Goal: Navigation & Orientation: Find specific page/section

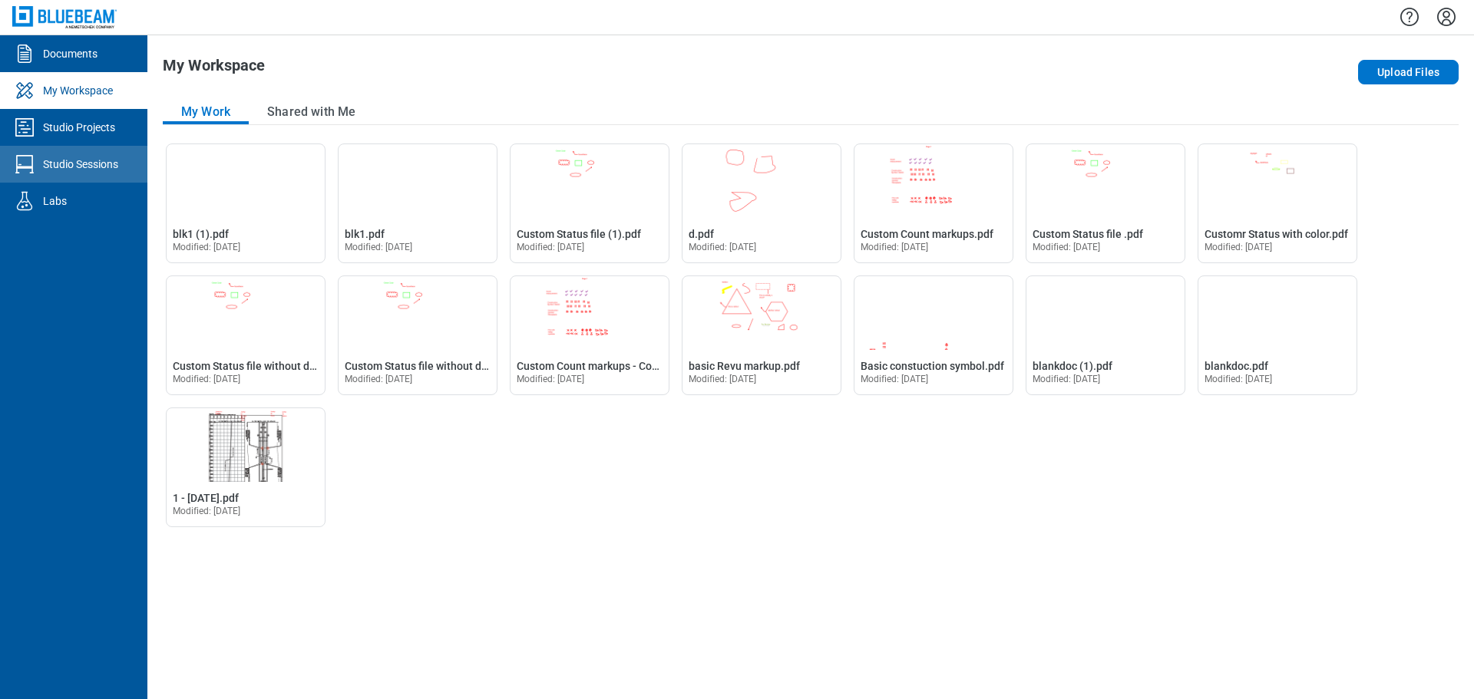
click at [125, 146] on link "Studio Sessions" at bounding box center [73, 164] width 147 height 37
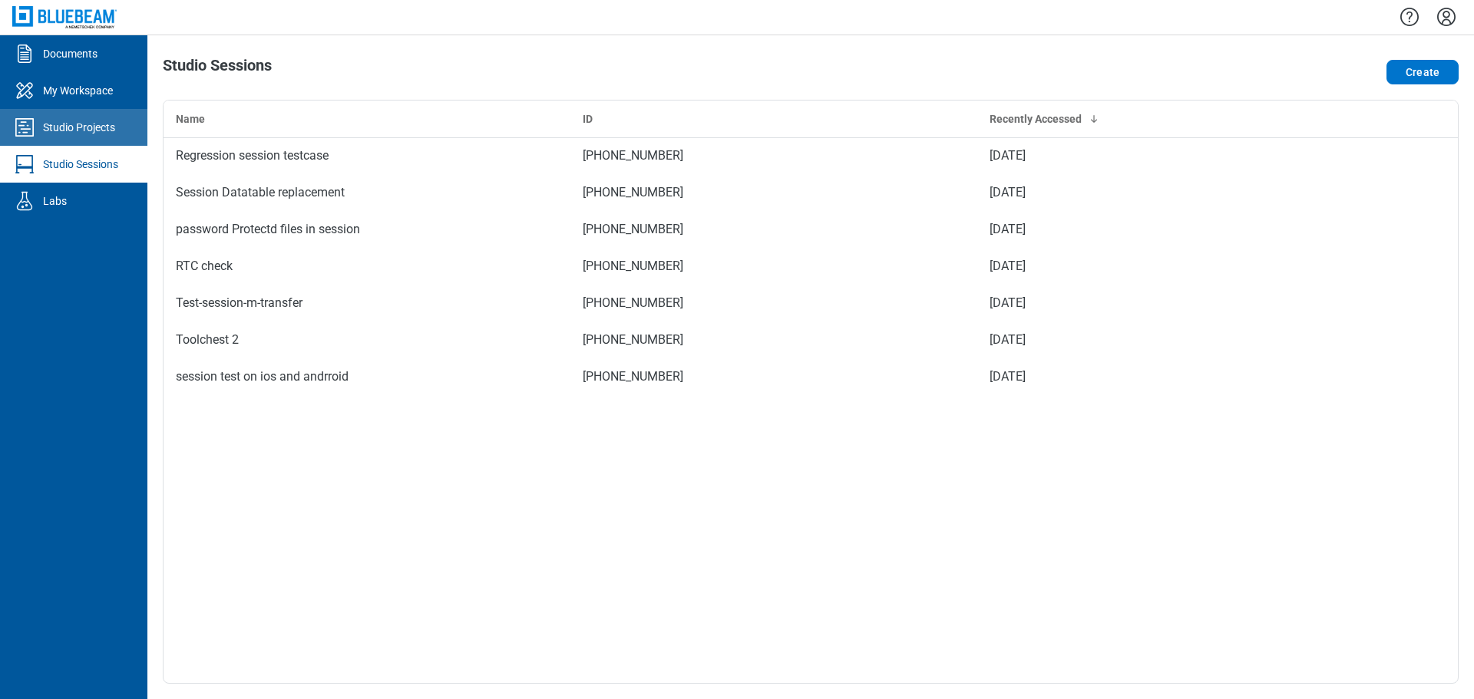
click at [113, 132] on div "Studio Projects" at bounding box center [79, 127] width 72 height 15
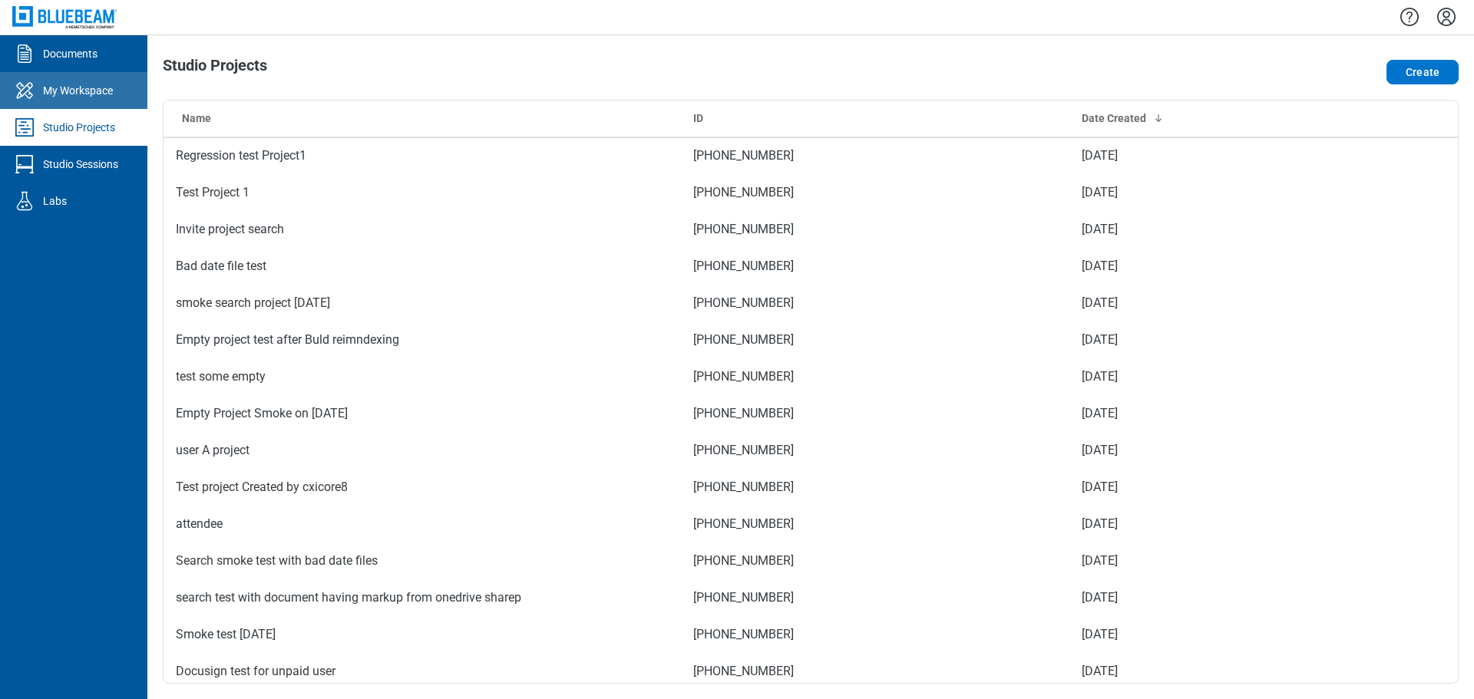
click at [114, 91] on link "My Workspace" at bounding box center [73, 90] width 147 height 37
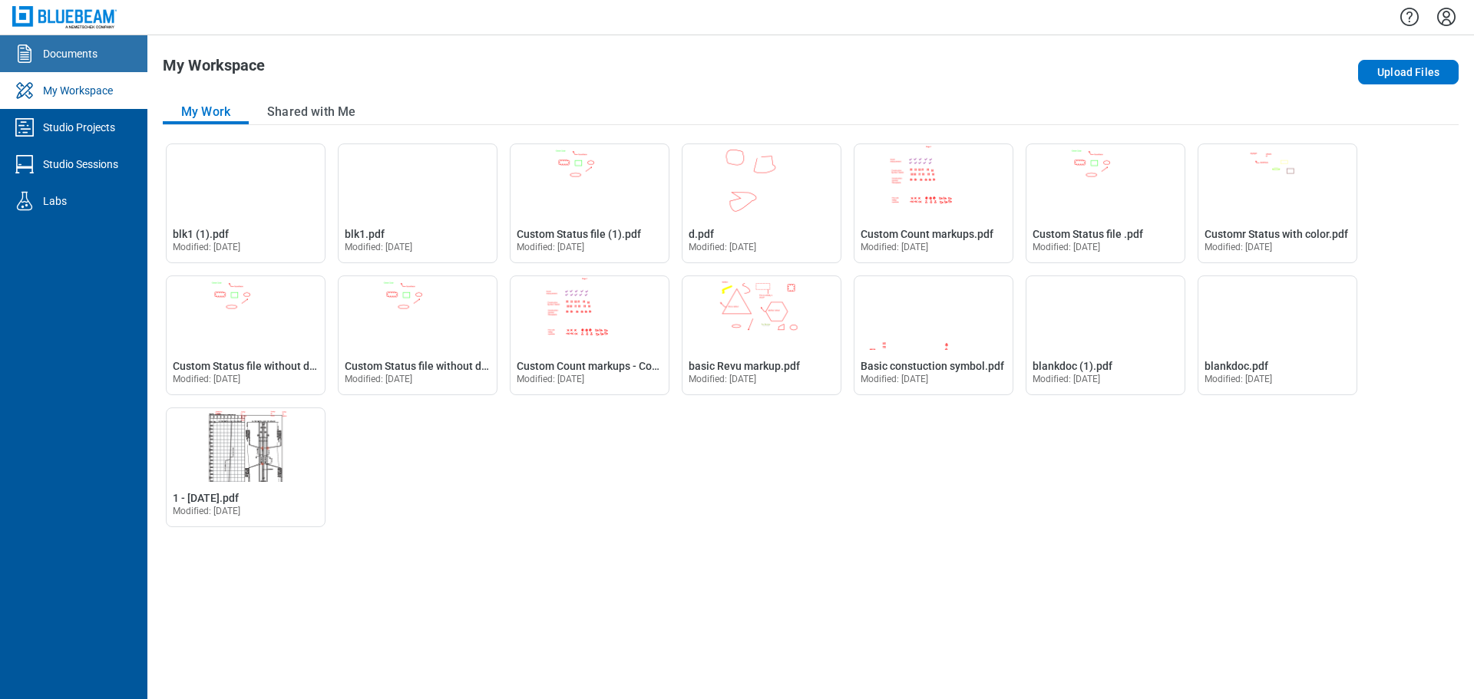
click at [113, 43] on link "Documents" at bounding box center [73, 53] width 147 height 37
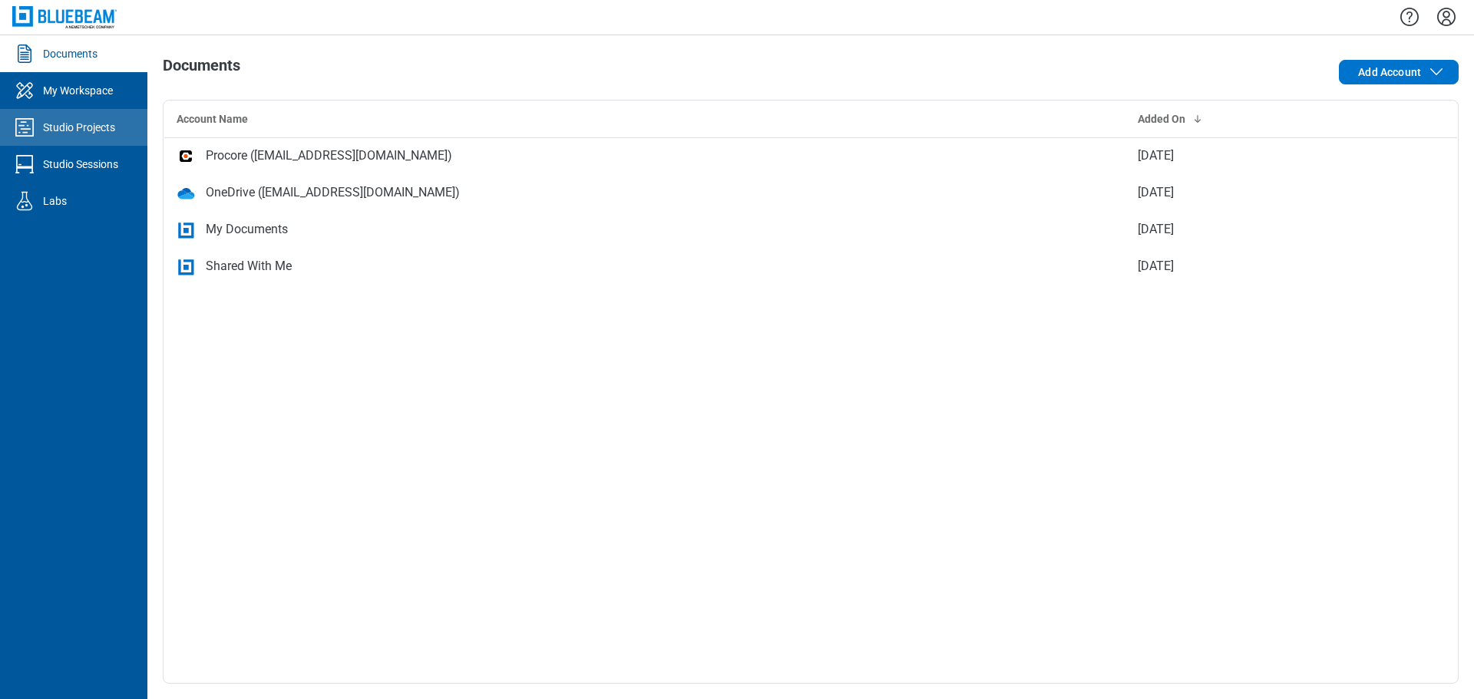
click at [87, 125] on div "Studio Projects" at bounding box center [79, 127] width 72 height 15
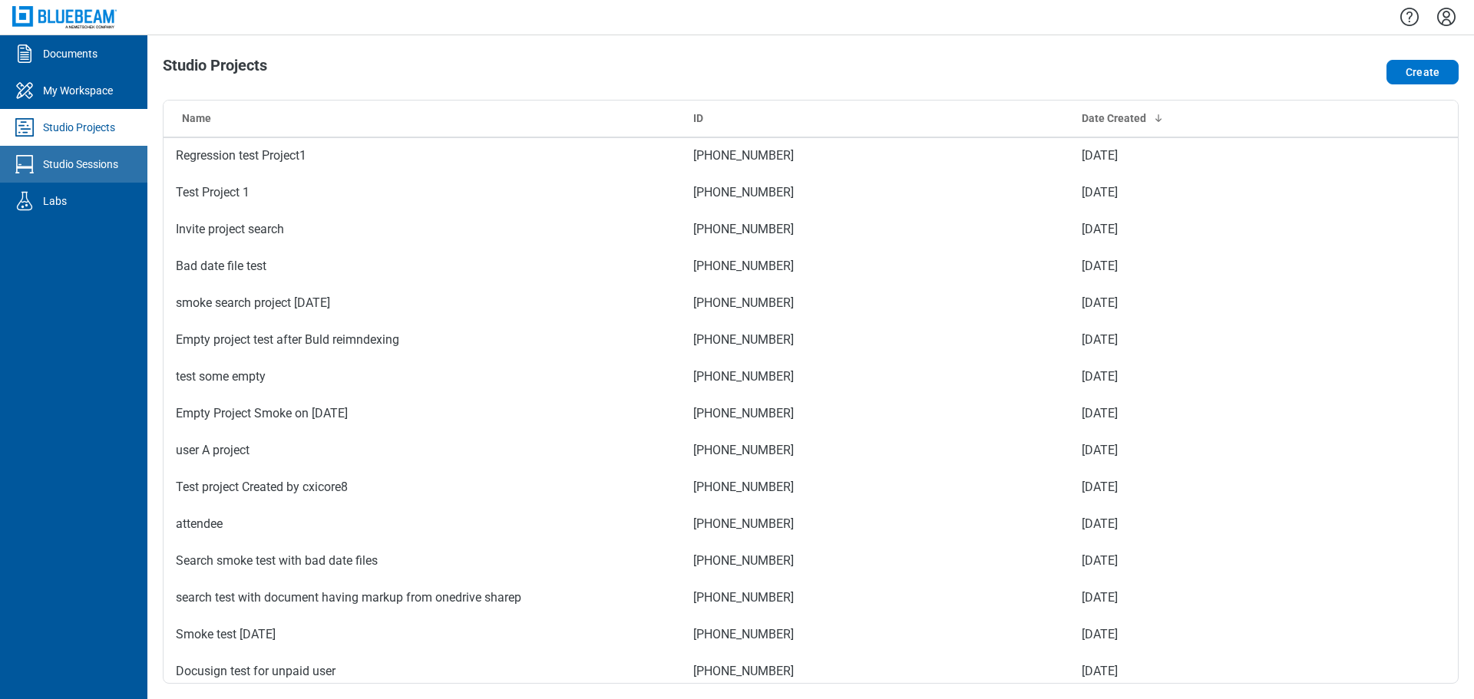
click at [77, 170] on div "Studio Sessions" at bounding box center [80, 164] width 75 height 15
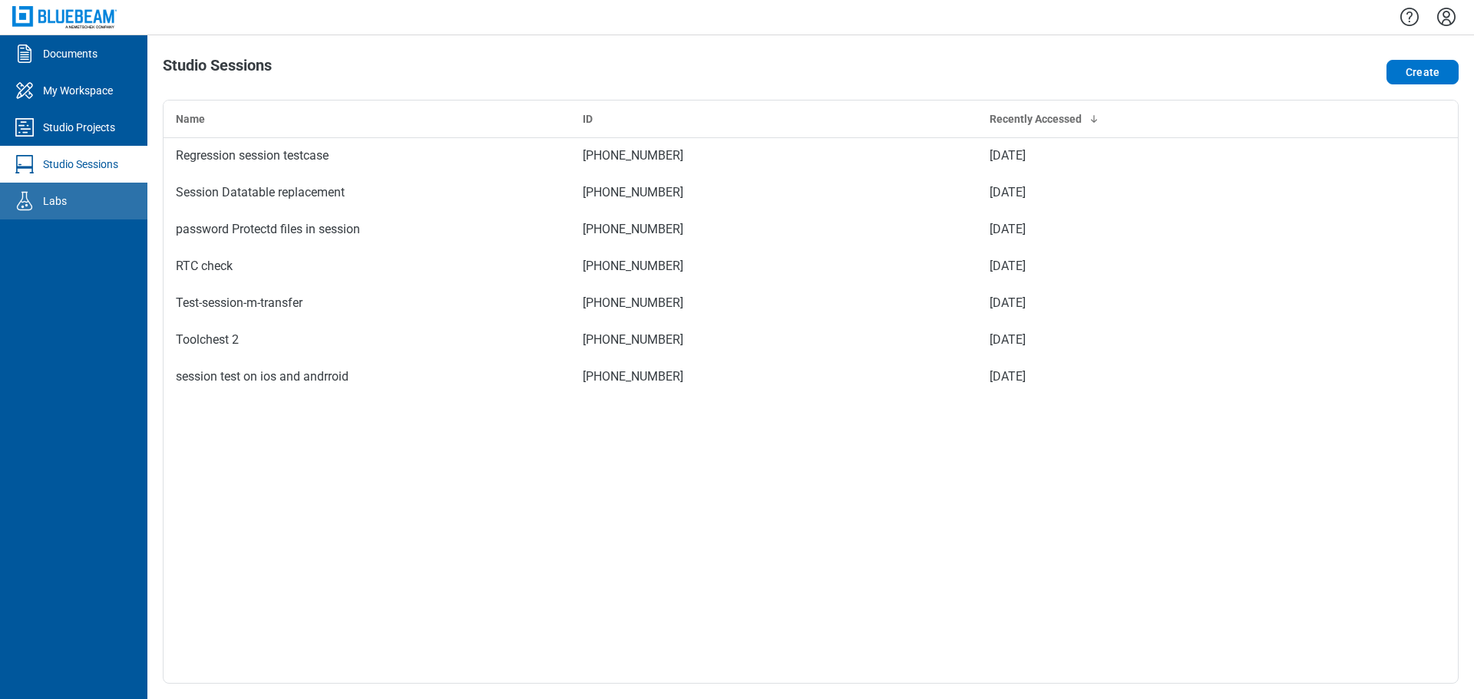
click at [69, 196] on link "Labs" at bounding box center [73, 201] width 147 height 37
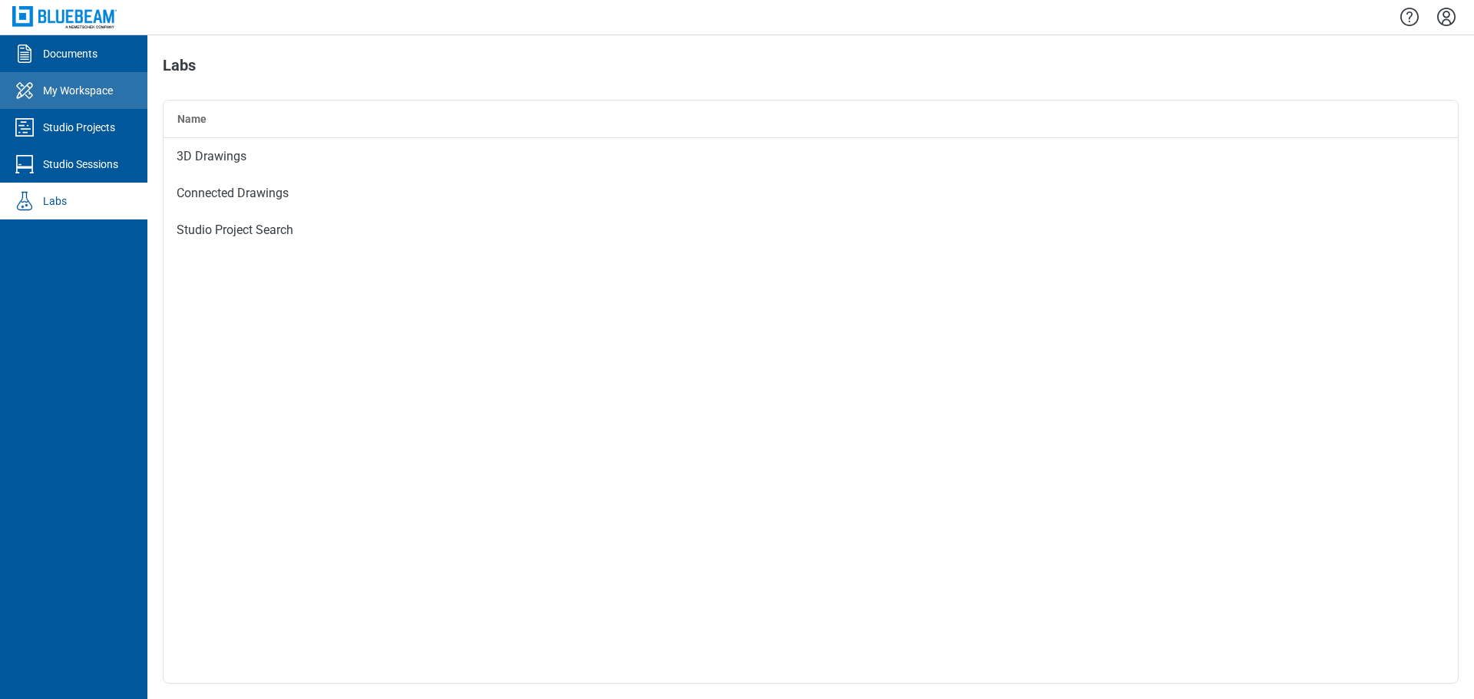
click at [88, 91] on div "My Workspace" at bounding box center [78, 90] width 70 height 15
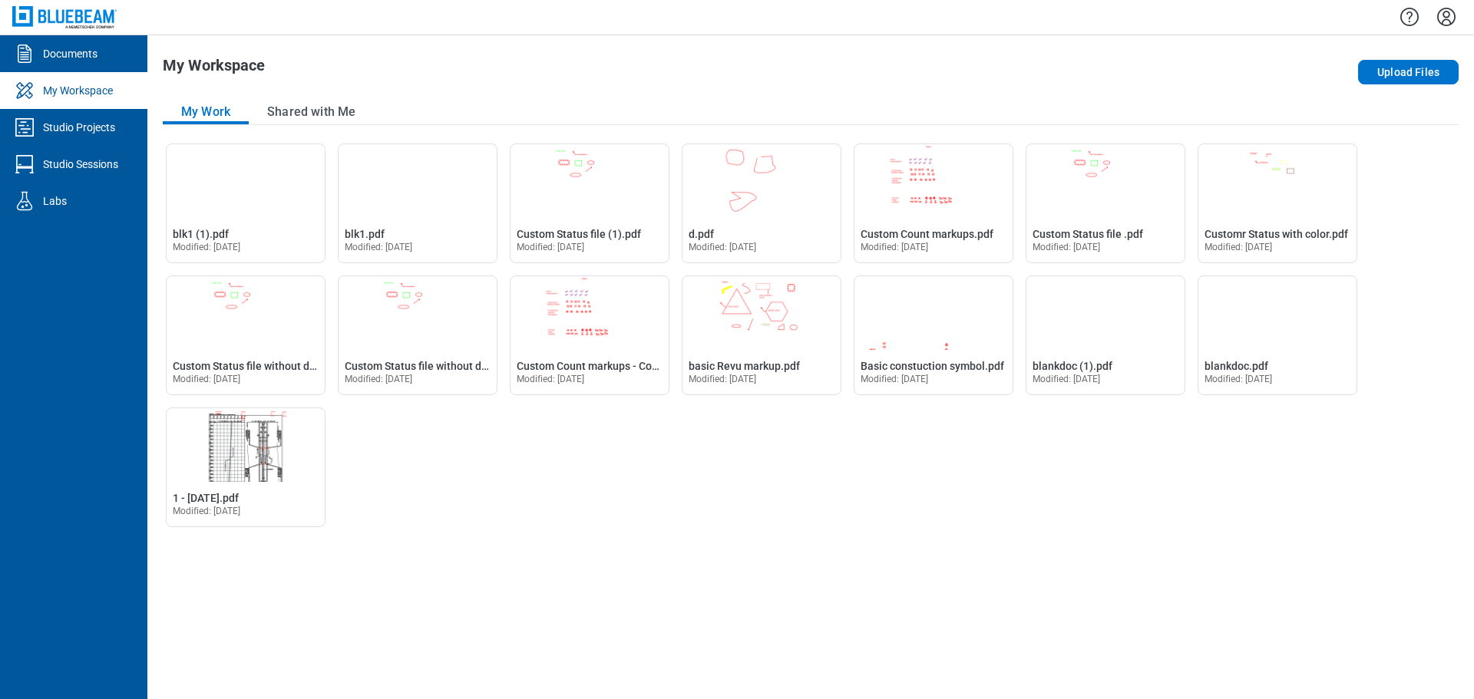
drag, startPoint x: 1454, startPoint y: 17, endPoint x: 1447, endPoint y: 32, distance: 16.5
click at [1454, 17] on icon "Settings" at bounding box center [1446, 17] width 25 height 25
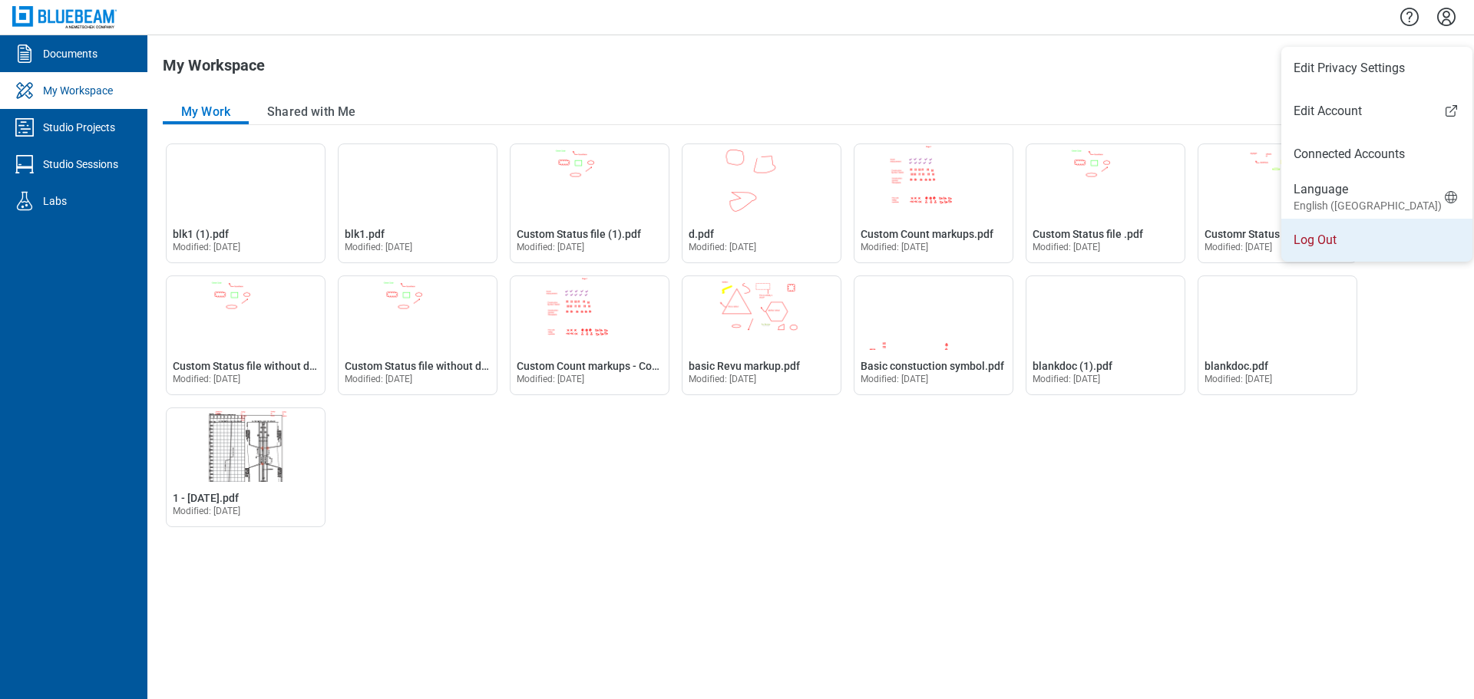
click at [1345, 237] on li "Log Out" at bounding box center [1376, 240] width 191 height 43
